Goal: Task Accomplishment & Management: Use online tool/utility

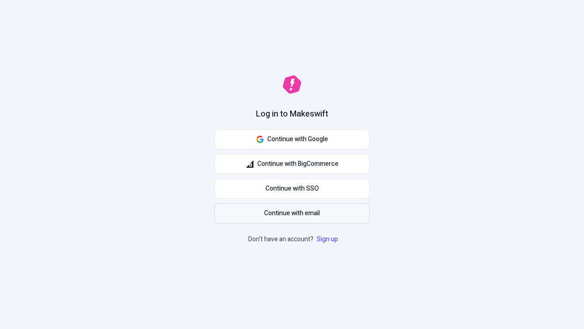
click at [292, 213] on span "Continue with email" at bounding box center [292, 213] width 56 height 10
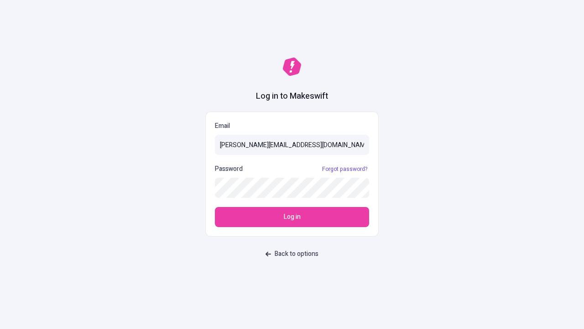
type input "[PERSON_NAME][EMAIL_ADDRESS][DOMAIN_NAME]"
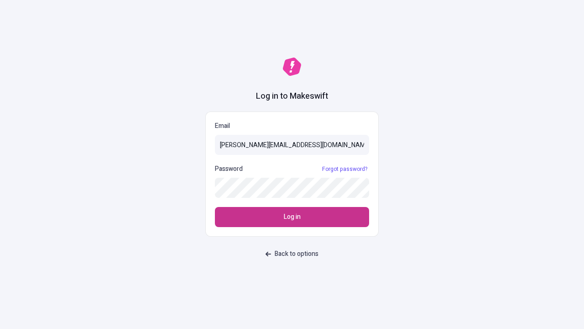
click at [292, 217] on span "Log in" at bounding box center [292, 217] width 17 height 10
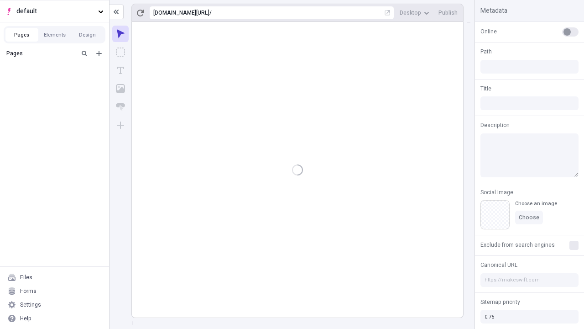
type input "/deep-link-acidus"
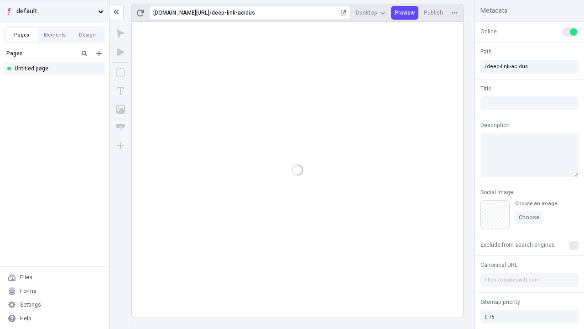
click at [54, 11] on span "default" at bounding box center [55, 11] width 78 height 10
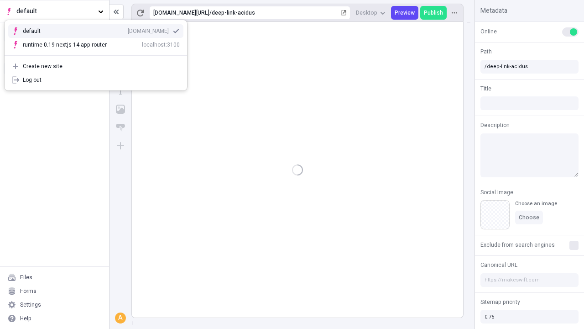
click at [128, 29] on div "qee9k4dy7d.staging.makeswift.site" at bounding box center [148, 30] width 41 height 7
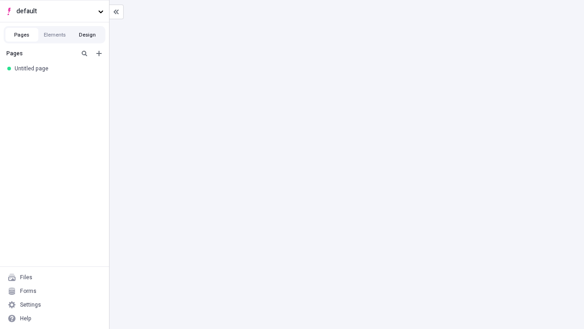
click at [87, 35] on button "Design" at bounding box center [87, 35] width 33 height 14
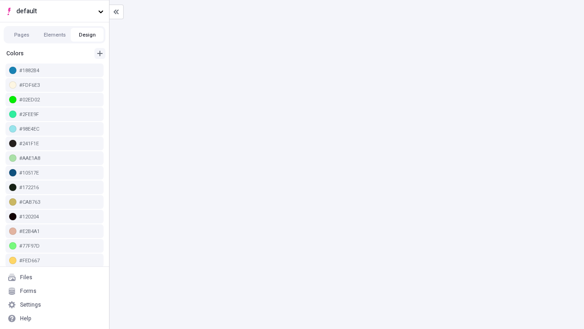
click at [100, 53] on icon "button" at bounding box center [99, 53] width 5 height 5
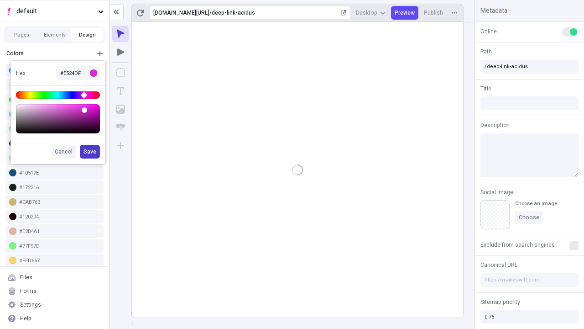
click at [90, 152] on span "Save" at bounding box center [90, 151] width 13 height 7
